Goal: Task Accomplishment & Management: Use online tool/utility

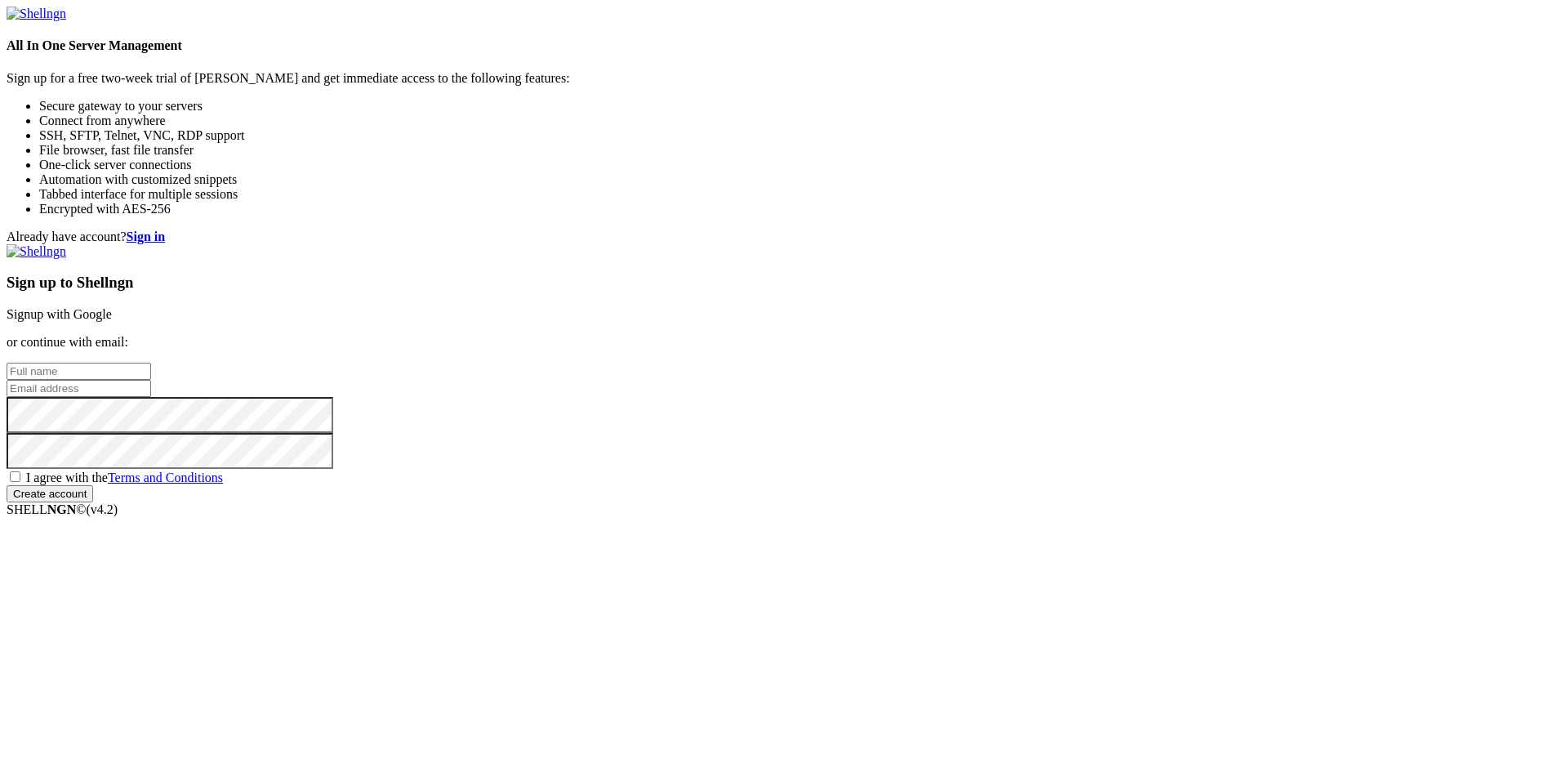
click at [151, 362] on input "text" at bounding box center [79, 371] width 145 height 17
click at [1333, 299] on div "Already have account? Sign in Sign up to Shellngn Signup with Google or continu…" at bounding box center [784, 366] width 1555 height 272
click at [112, 307] on link "Signup with Google" at bounding box center [59, 314] width 105 height 14
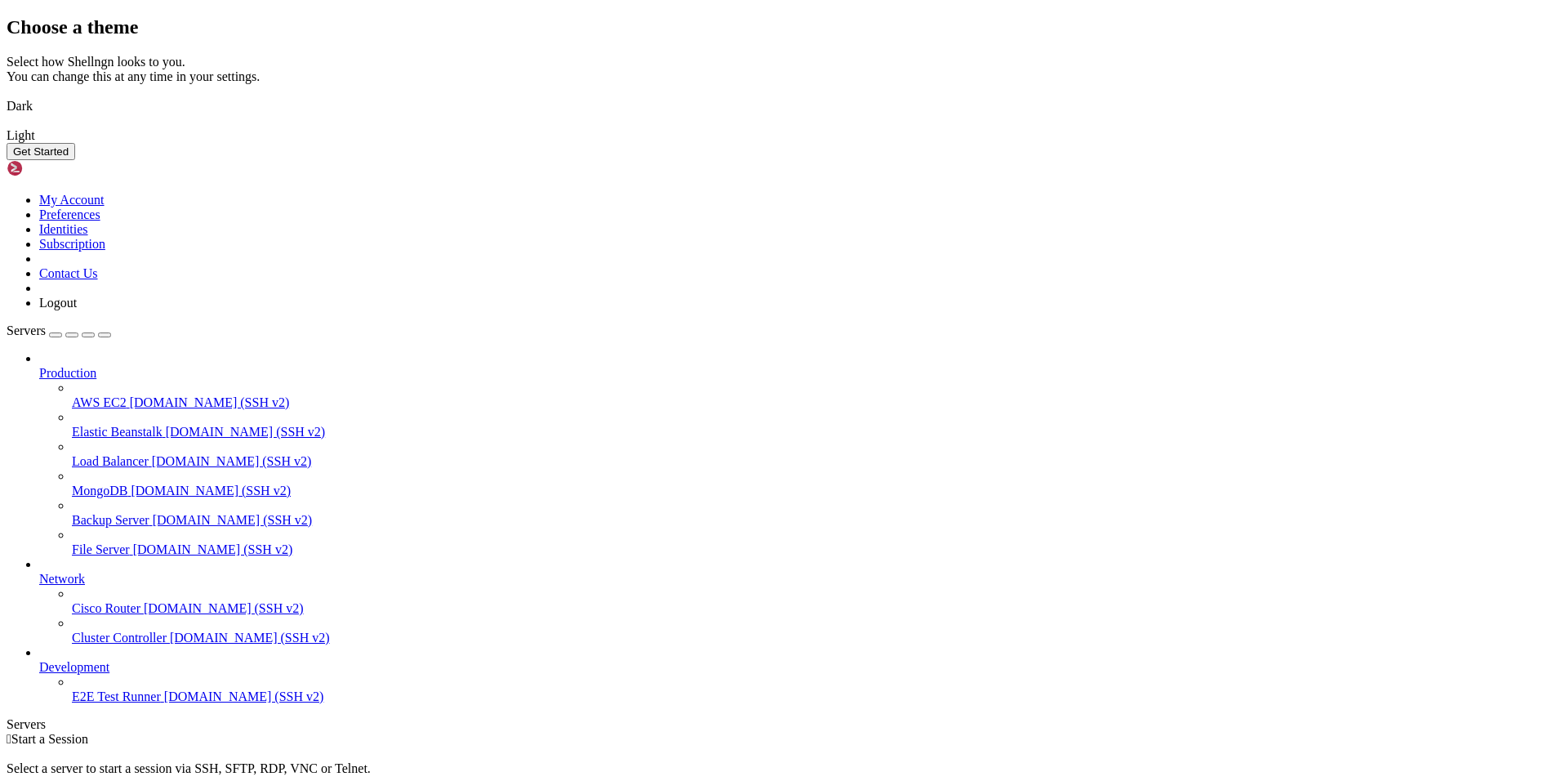
click at [7, 96] on img at bounding box center [7, 96] width 0 height 0
click at [75, 160] on button "Get Started" at bounding box center [41, 151] width 69 height 17
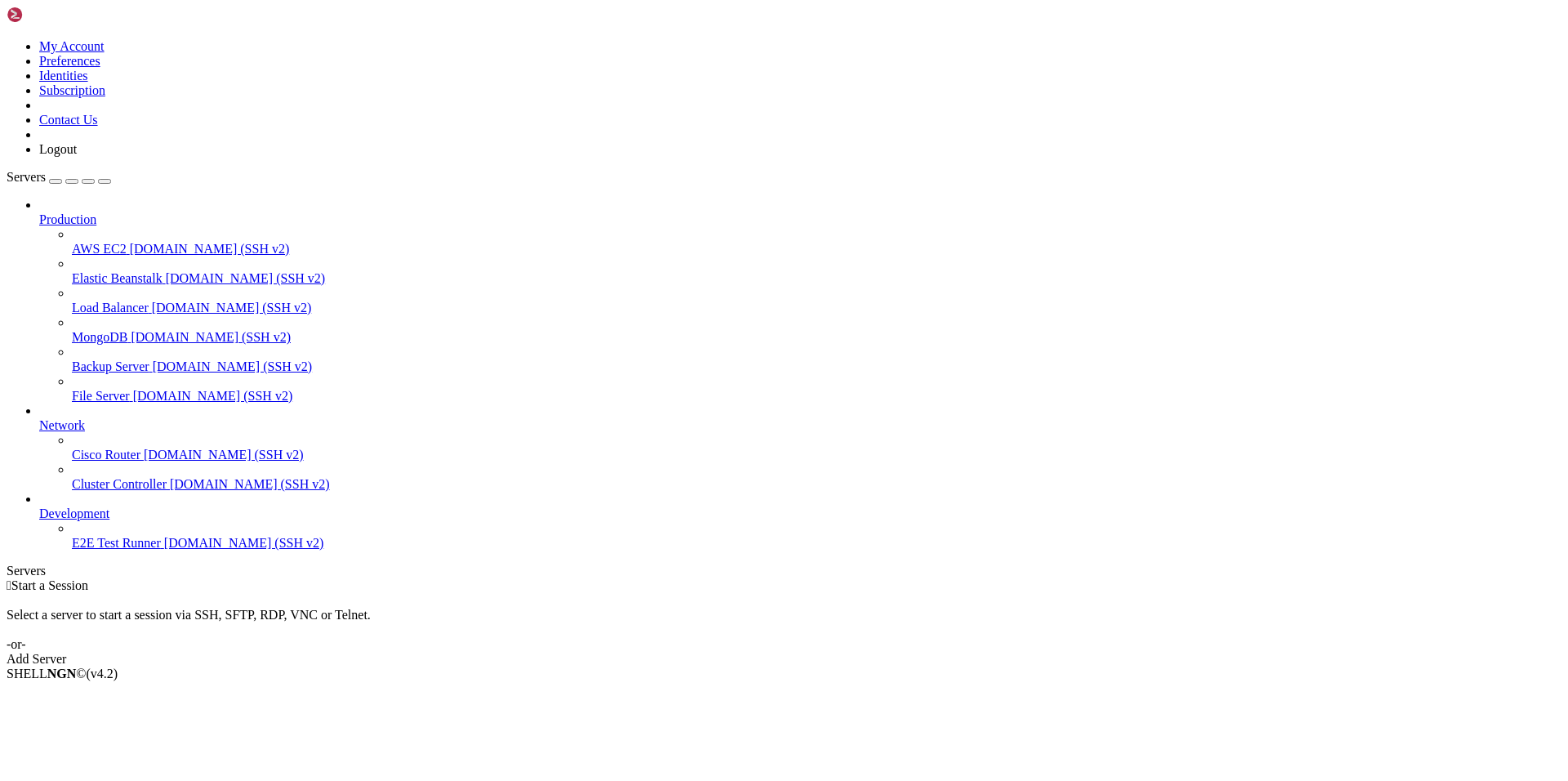
click at [889, 652] on div "Add Server" at bounding box center [784, 658] width 1555 height 14
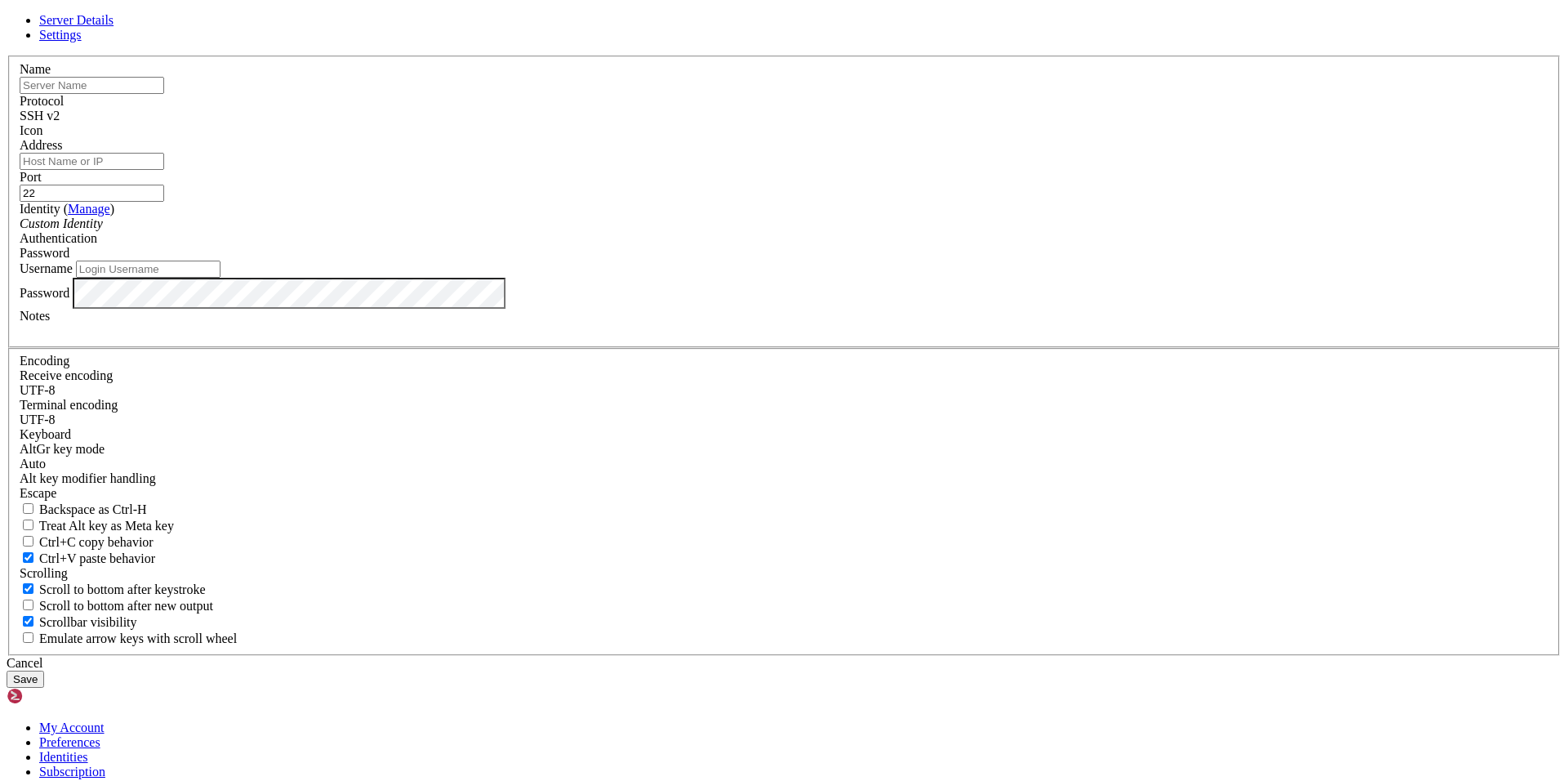
click at [411, 320] on div "Server Details Settings Name Protocol SSH v2 Icon" at bounding box center [784, 351] width 1555 height 674
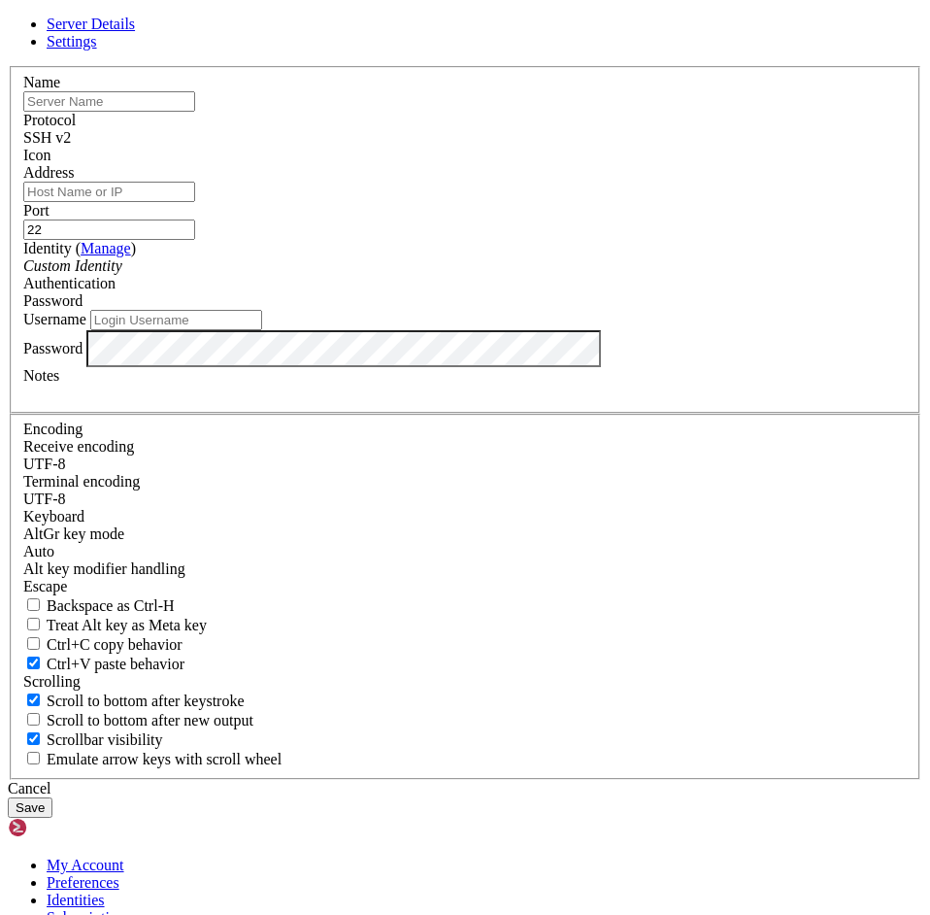
click at [195, 112] on input "text" at bounding box center [109, 101] width 172 height 20
type input "root"
click at [195, 202] on input "Address" at bounding box center [109, 192] width 172 height 20
paste input "[TECHNICAL_ID]"
type input "[TECHNICAL_ID]"
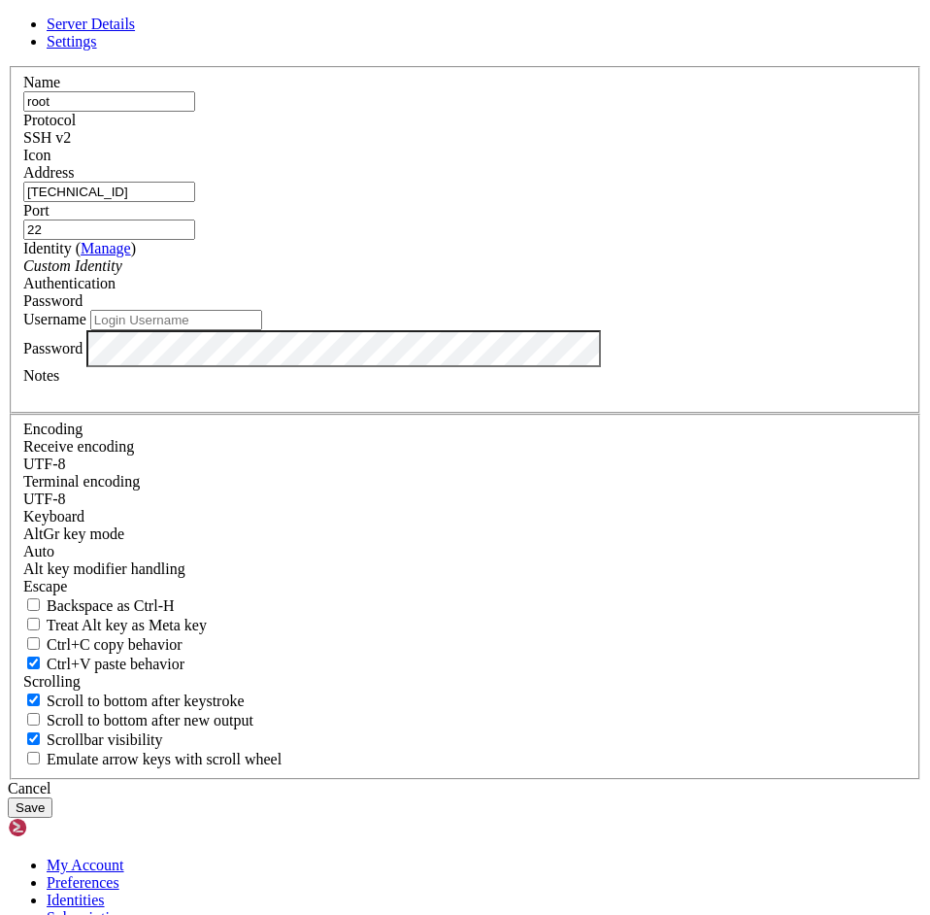
click at [262, 330] on input "Username" at bounding box center [176, 320] width 172 height 20
paste input "borisovdanik09"
type input "borisovdanik09"
click at [52, 797] on button "Save" at bounding box center [30, 807] width 45 height 20
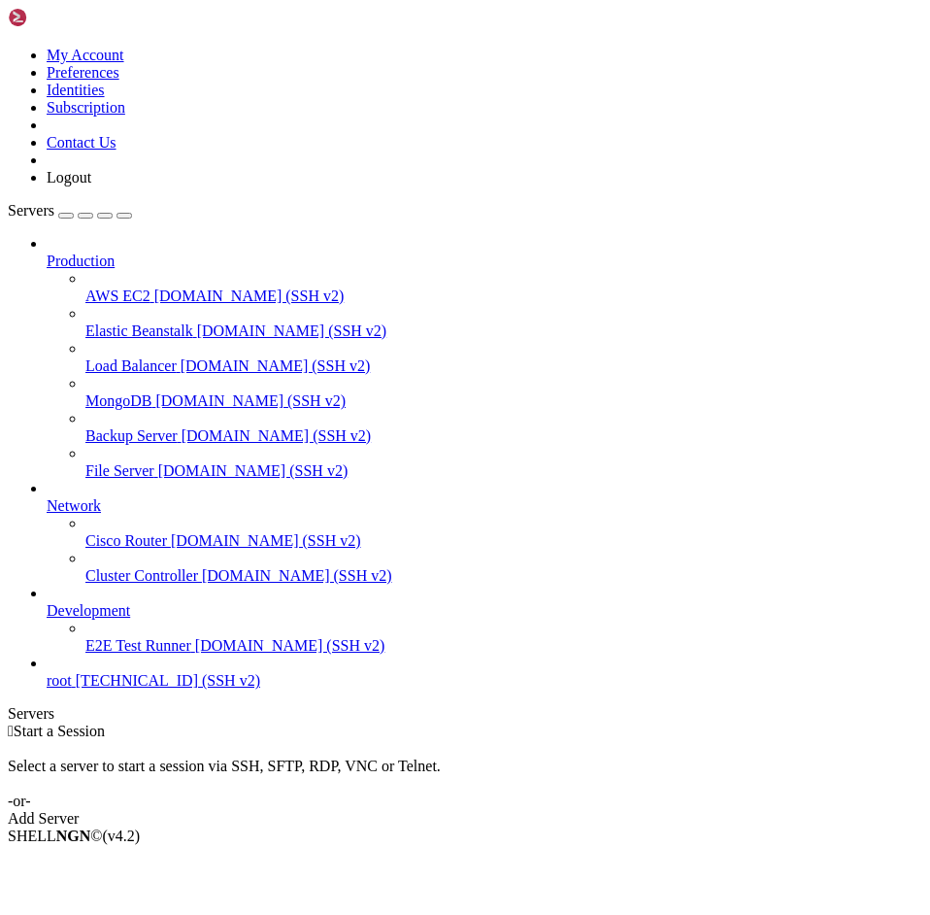
click at [104, 689] on span "[TECHNICAL_ID] (SSH v2)" at bounding box center [168, 680] width 185 height 17
click at [72, 689] on span "root" at bounding box center [59, 680] width 25 height 17
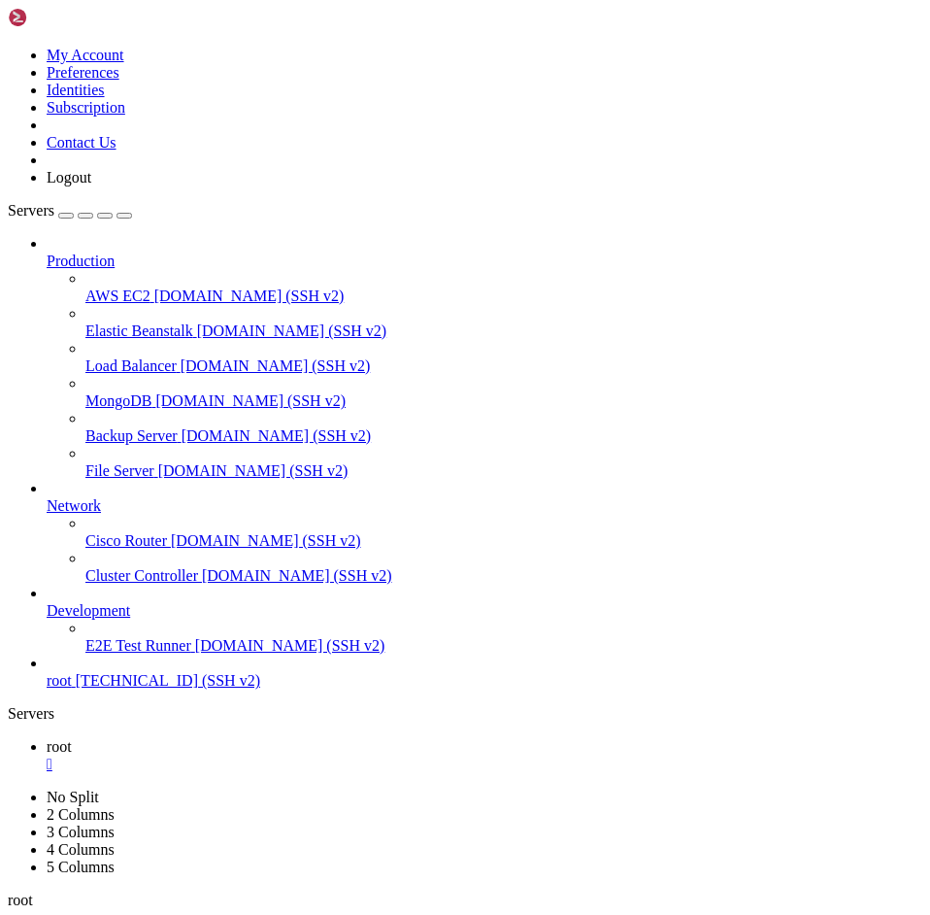
scroll to position [18, 4]
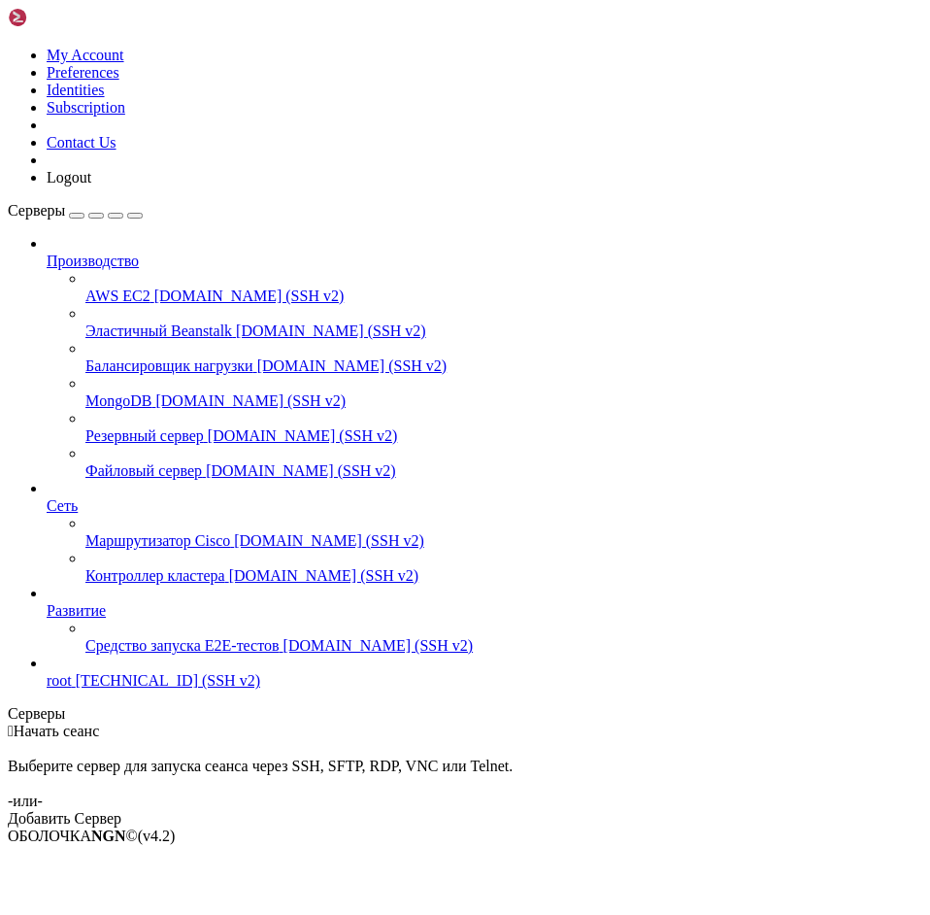
click at [72, 689] on span "root" at bounding box center [59, 680] width 25 height 17
